Goal: Check status: Check status

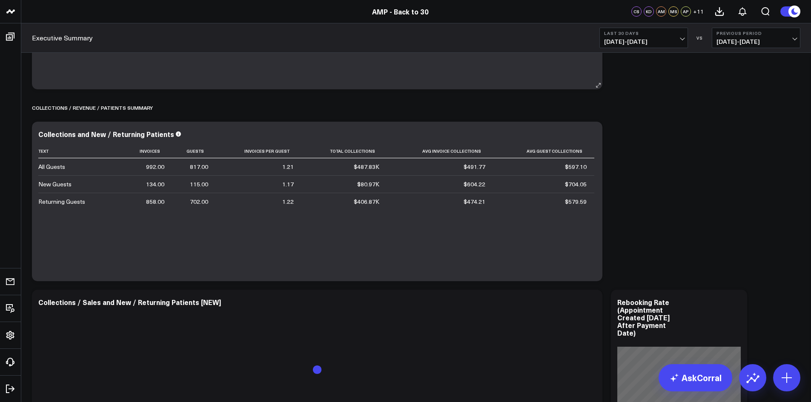
scroll to position [85, 0]
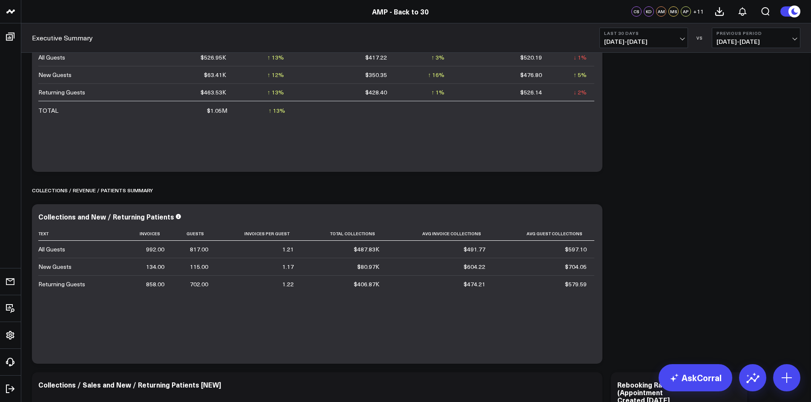
click at [792, 40] on span "[DATE] - [DATE]" at bounding box center [756, 41] width 79 height 7
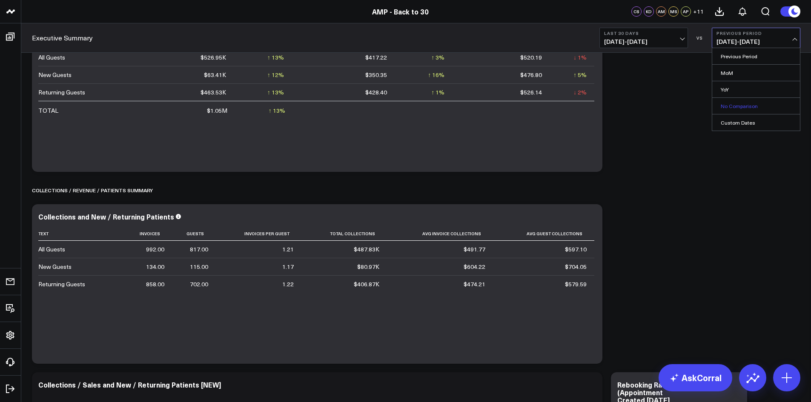
click at [747, 110] on link "No Comparison" at bounding box center [756, 106] width 88 height 16
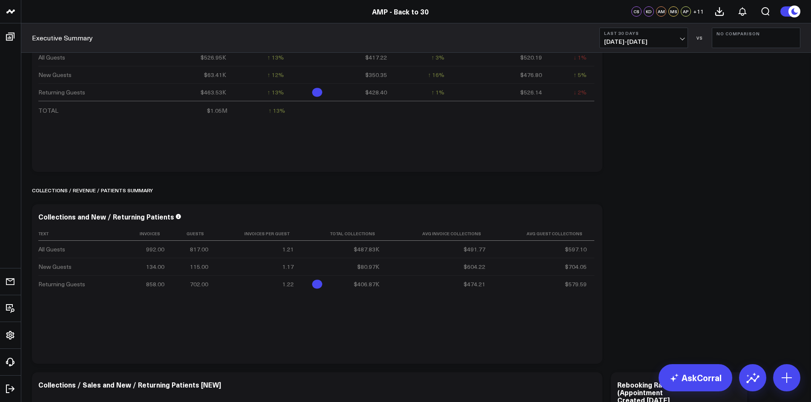
click at [675, 35] on b "Last 30 Days" at bounding box center [643, 33] width 79 height 5
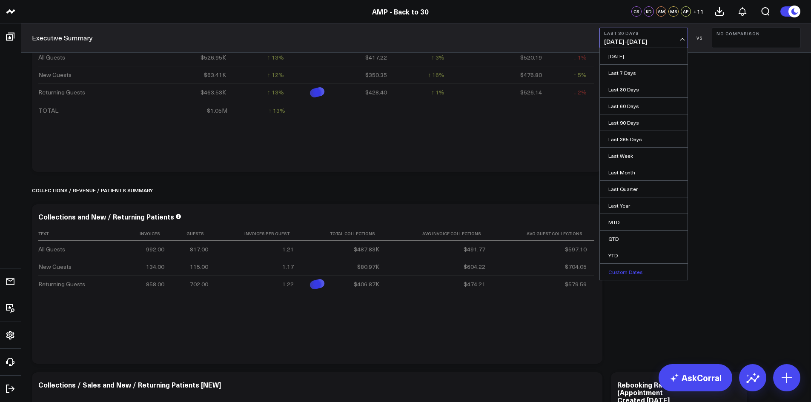
click at [661, 264] on link "Custom Dates" at bounding box center [644, 272] width 88 height 16
select select "8"
select select "2025"
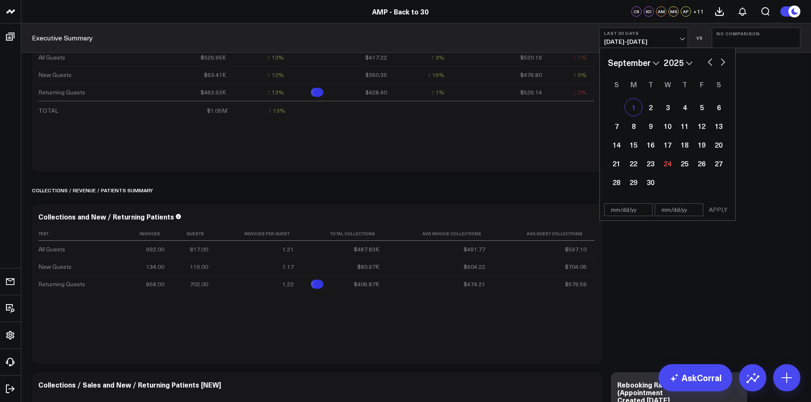
click at [634, 106] on div "1" at bounding box center [633, 107] width 17 height 17
type input "[DATE]"
select select "8"
select select "2025"
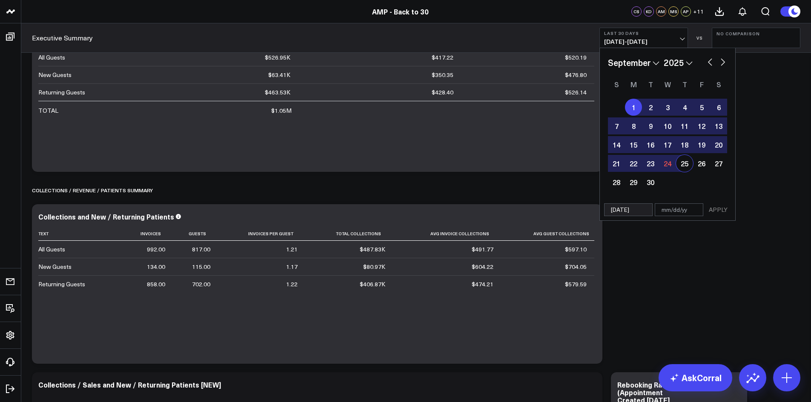
click at [681, 165] on div "25" at bounding box center [684, 163] width 17 height 17
type input "[DATE]"
select select "8"
select select "2025"
click at [710, 212] on button "APPLY" at bounding box center [719, 210] width 26 height 13
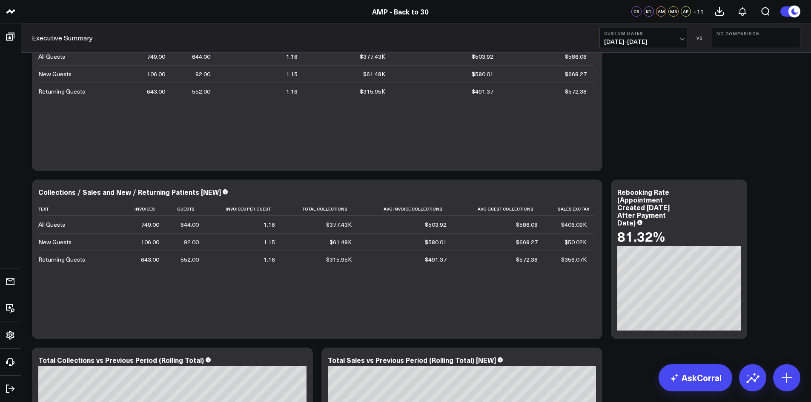
scroll to position [255, 0]
